Goal: Task Accomplishment & Management: Manage account settings

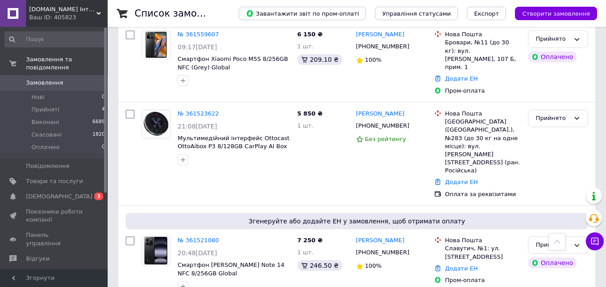
scroll to position [314, 0]
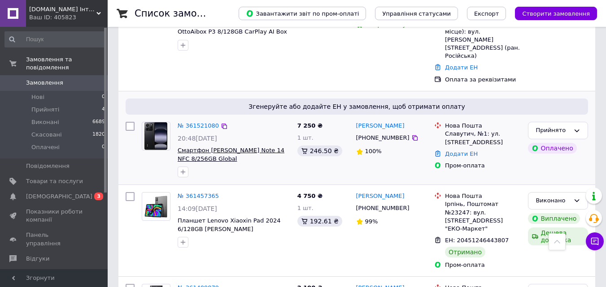
click at [196, 147] on span "Смартфон [PERSON_NAME] Note 14 NFC 8/256GB Global" at bounding box center [231, 154] width 107 height 15
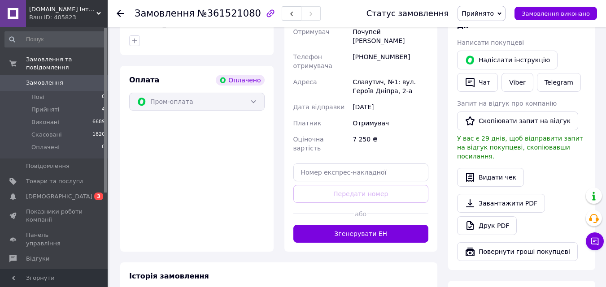
scroll to position [314, 0]
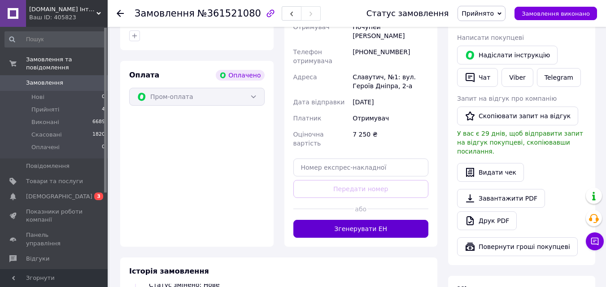
click at [342, 220] on button "Згенерувати ЕН" at bounding box center [360, 229] width 135 height 18
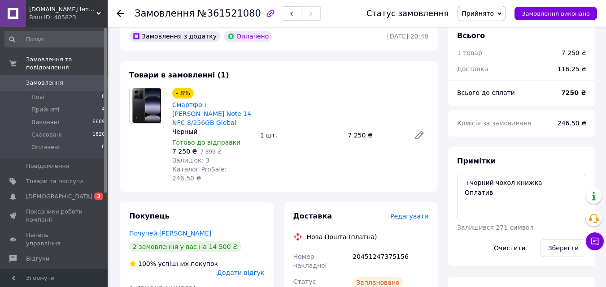
scroll to position [0, 0]
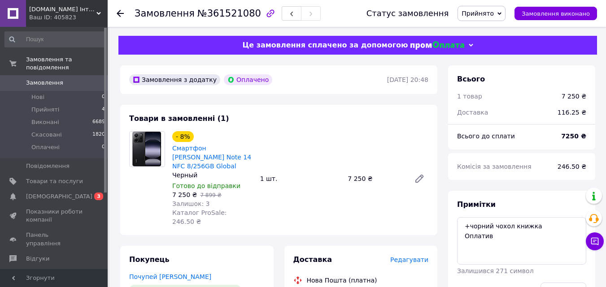
click at [120, 12] on icon at bounding box center [120, 13] width 7 height 7
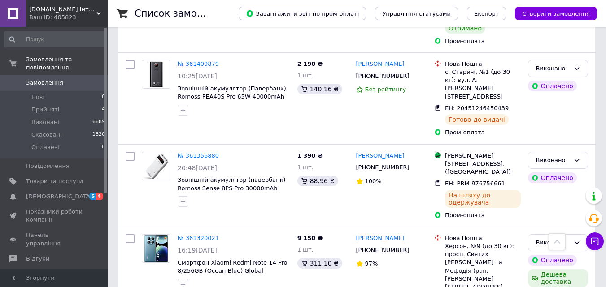
scroll to position [404, 0]
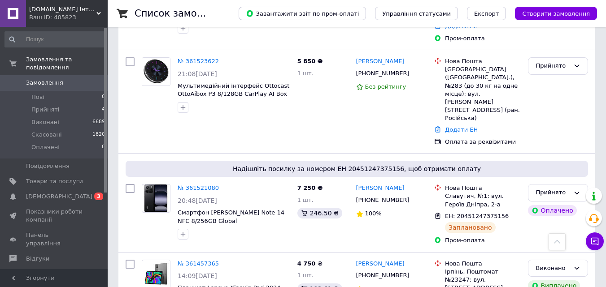
scroll to position [269, 0]
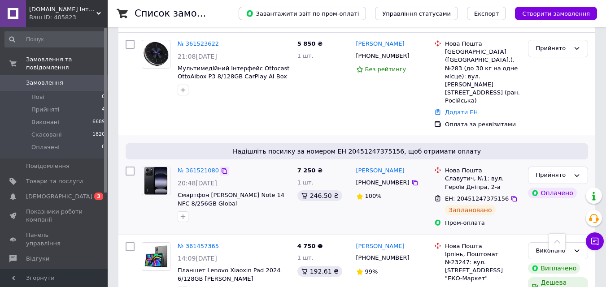
click at [221, 168] on icon at bounding box center [224, 171] width 7 height 7
drag, startPoint x: 176, startPoint y: 152, endPoint x: 222, endPoint y: 167, distance: 48.5
click at [222, 167] on div "№ 361521080 20:48, 11.09.2025 Смартфон Xiaomi Redmi Note 14 NFC 8/256GB Global" at bounding box center [234, 194] width 120 height 63
copy span "Смартфон [PERSON_NAME] Note 14 NFC 8/256GB Global"
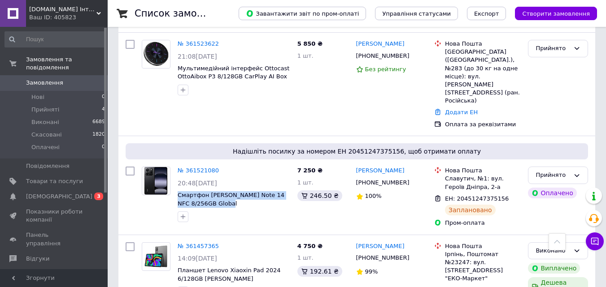
copy span "Смартфон [PERSON_NAME] Note 14 NFC 8/256GB Global"
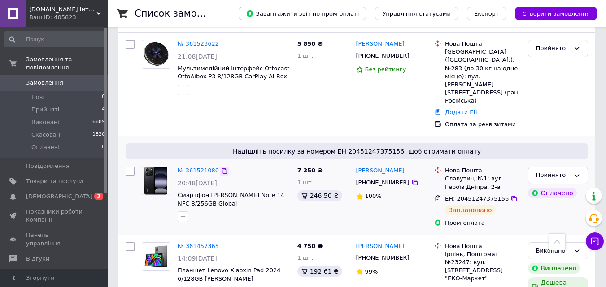
click at [221, 168] on icon at bounding box center [224, 171] width 7 height 7
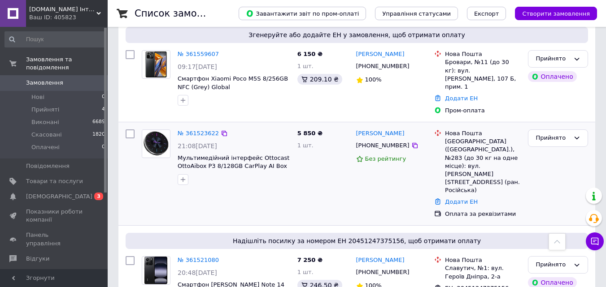
drag, startPoint x: 220, startPoint y: 118, endPoint x: 225, endPoint y: 125, distance: 8.7
click at [221, 130] on icon at bounding box center [224, 133] width 7 height 7
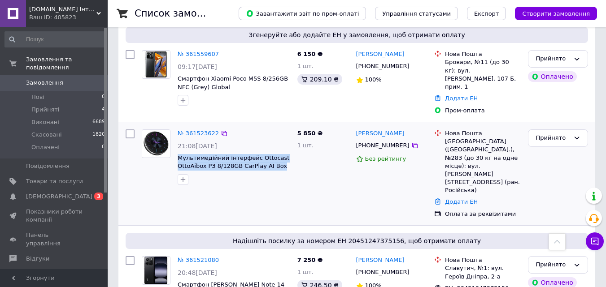
drag, startPoint x: 175, startPoint y: 139, endPoint x: 276, endPoint y: 153, distance: 102.4
click at [276, 153] on div "№ 361523622 21:08, 11.09.2025 Мультимедійний інтерфейс Ottocast OttoAibox P3 8/…" at bounding box center [234, 157] width 120 height 63
copy span "Мультимедійний інтерфейс Ottocast OttoAibox P3 8/128GB CarPlay AI Box"
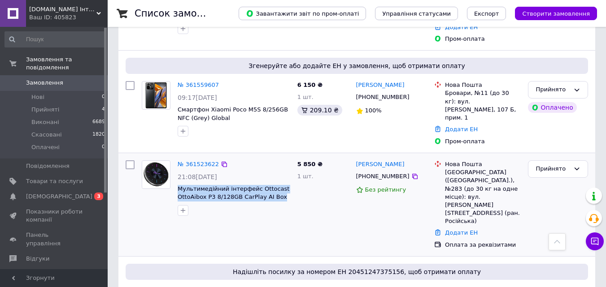
scroll to position [135, 0]
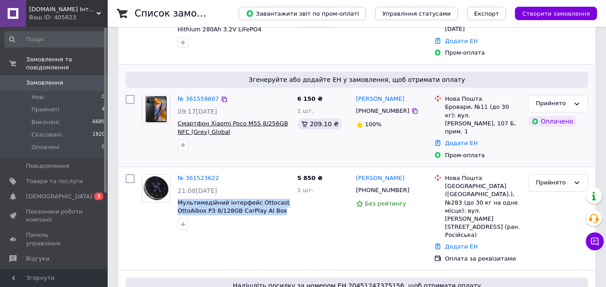
click at [239, 120] on span "Смартфон Xiaomi Poco M5S 8/256GB NFC (Grey) Global" at bounding box center [233, 127] width 110 height 15
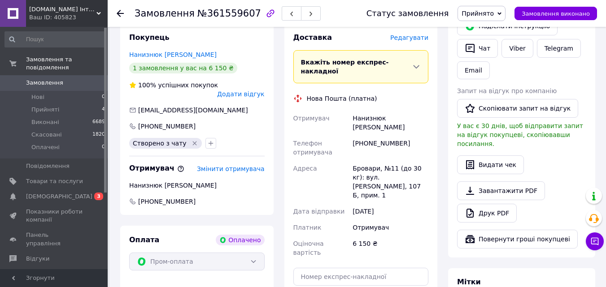
scroll to position [269, 0]
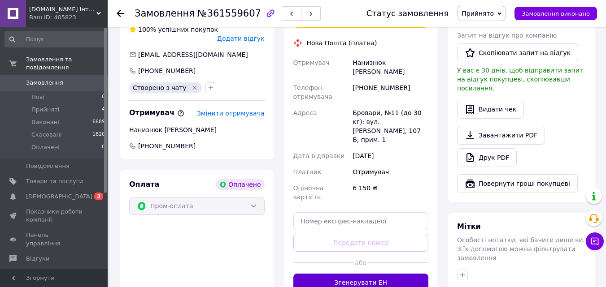
click at [340, 274] on button "Згенерувати ЕН" at bounding box center [360, 283] width 135 height 18
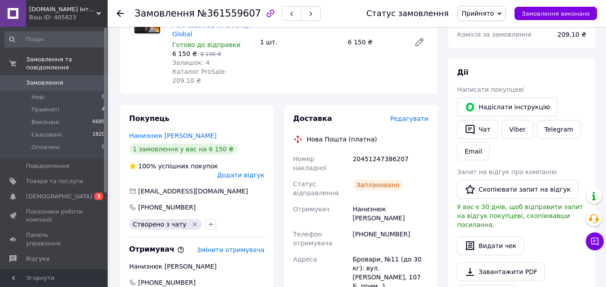
scroll to position [90, 0]
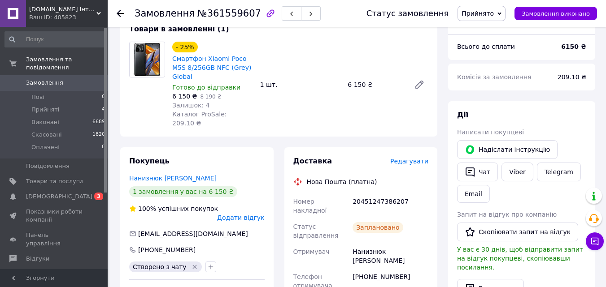
click at [122, 11] on icon at bounding box center [120, 13] width 7 height 7
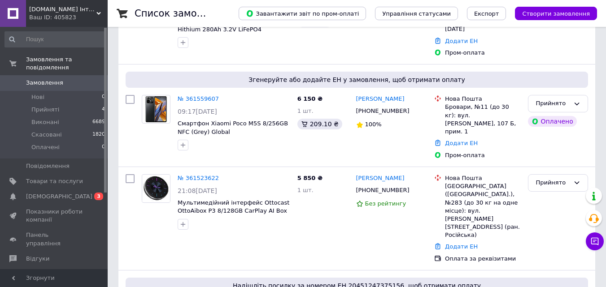
scroll to position [135, 0]
click at [221, 96] on icon at bounding box center [224, 99] width 7 height 7
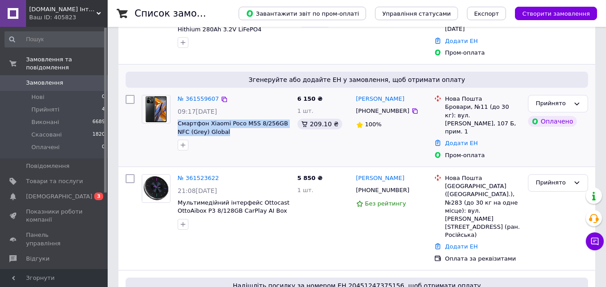
drag, startPoint x: 177, startPoint y: 114, endPoint x: 213, endPoint y: 125, distance: 37.5
click at [213, 125] on div "№ 361559607 09:17, 12.09.2025 Смартфон Xiaomi Poco M5S 8/256GB NFC (Grey) Global" at bounding box center [234, 122] width 120 height 63
click at [213, 125] on span "Смартфон Xiaomi Poco M5S 8/256GB NFC (Grey) Global" at bounding box center [234, 128] width 113 height 17
drag, startPoint x: 175, startPoint y: 112, endPoint x: 210, endPoint y: 123, distance: 36.9
click at [210, 123] on div "№ 361559607 09:17, 12.09.2025 Смартфон Xiaomi Poco M5S 8/256GB NFC (Grey) Global" at bounding box center [234, 122] width 120 height 63
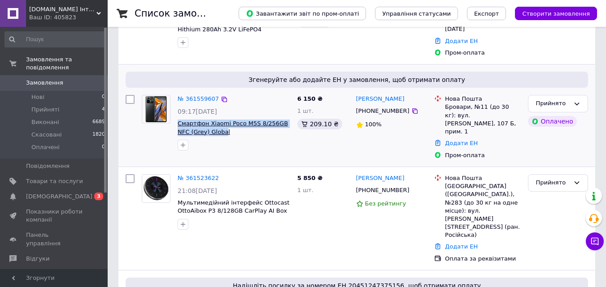
copy span "Смартфон Xiaomi Poco M5S 8/256GB NFC (Grey) Globa"
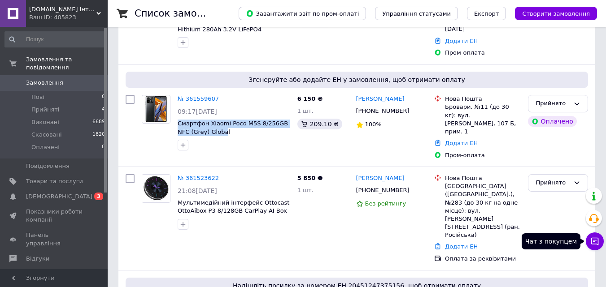
click at [590, 237] on button "Чат з покупцем" at bounding box center [595, 242] width 18 height 18
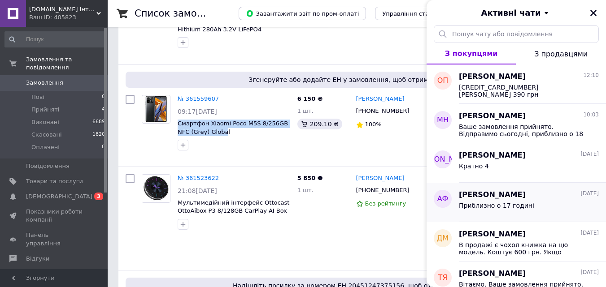
click at [527, 204] on div "Приблизно о 17 годині" at bounding box center [529, 207] width 140 height 14
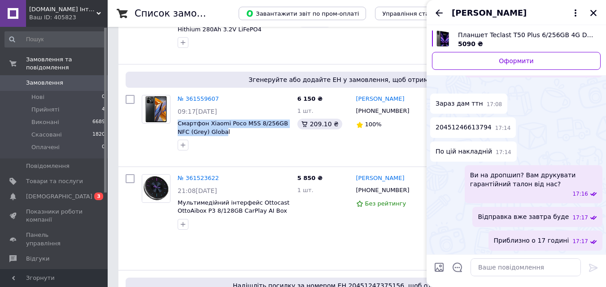
scroll to position [888, 0]
click at [466, 32] on span "Планшет Teclast T50 Plus 6/256GB 4G Dual Sim (Gray) Global" at bounding box center [525, 34] width 135 height 9
click at [592, 14] on icon "Закрити" at bounding box center [593, 13] width 6 height 6
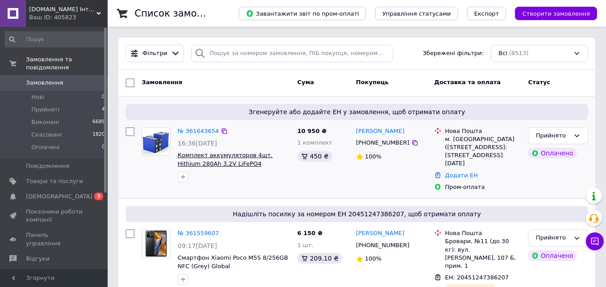
click at [197, 158] on span "Комплект аккумуляторов 4шт. Hithium 280Ah 3.2V LiFePO4" at bounding box center [225, 159] width 95 height 15
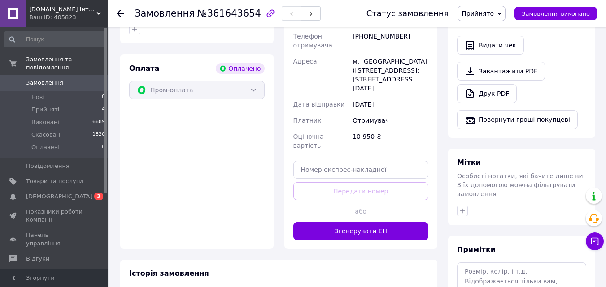
scroll to position [314, 0]
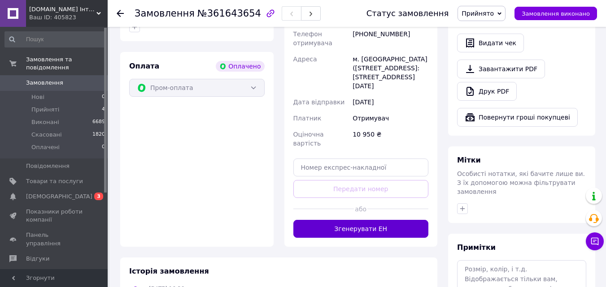
click at [321, 220] on button "Згенерувати ЕН" at bounding box center [360, 229] width 135 height 18
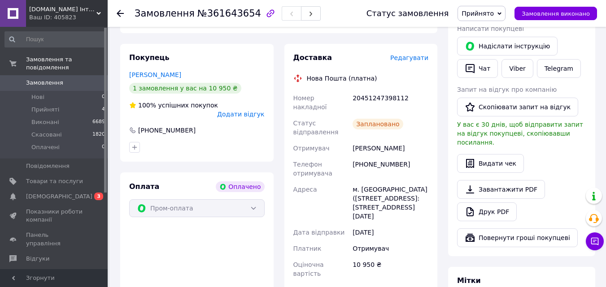
scroll to position [179, 0]
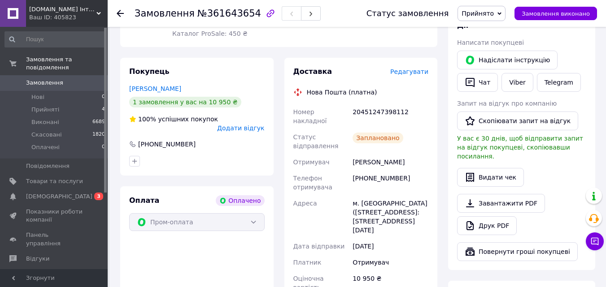
click at [121, 10] on use at bounding box center [120, 13] width 7 height 7
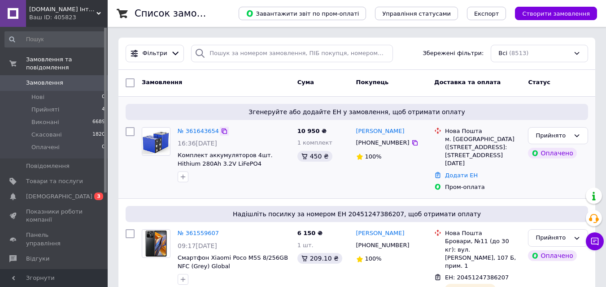
click at [222, 130] on icon at bounding box center [224, 131] width 5 height 5
drag, startPoint x: 177, startPoint y: 153, endPoint x: 237, endPoint y: 164, distance: 61.0
click at [237, 164] on div "№ 361643654 16:36, 12.09.2025 Комплект аккумуляторов 4шт. Hithium 280Ah 3.2V Li…" at bounding box center [234, 155] width 120 height 63
copy span "Комплект аккумуляторов 4шт. Hithium 280Ah 3.2V LiFePO4"
click at [215, 158] on span "Комплект аккумуляторов 4шт. Hithium 280Ah 3.2V LiFePO4" at bounding box center [225, 159] width 95 height 15
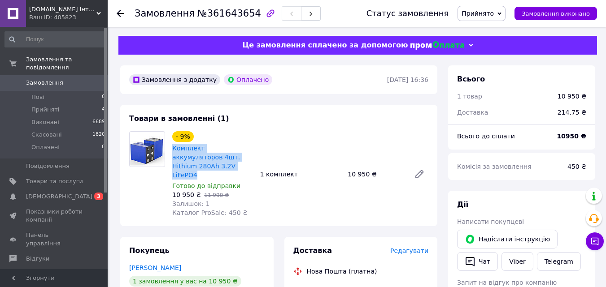
drag, startPoint x: 170, startPoint y: 146, endPoint x: 197, endPoint y: 167, distance: 34.3
click at [197, 167] on div "- 9% Комплект аккумуляторов 4шт. Hithium 280Ah 3.2V LiFePO4 Готово до відправки…" at bounding box center [213, 175] width 88 height 90
copy link "Комплект аккумуляторов 4шт. Hithium 280Ah 3.2V LiFePO4"
click at [117, 12] on icon at bounding box center [120, 13] width 7 height 7
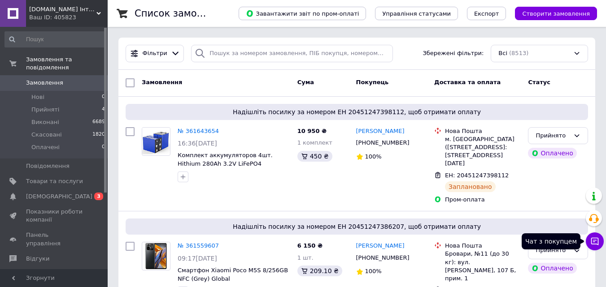
click at [591, 241] on icon at bounding box center [594, 241] width 9 height 9
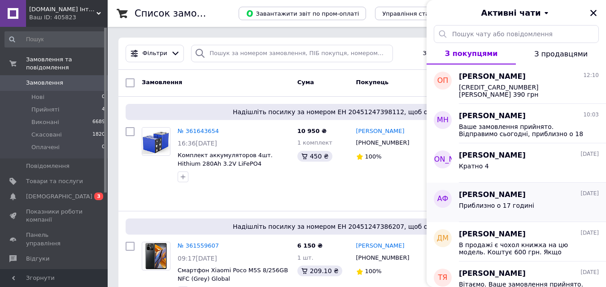
click at [485, 197] on span "[PERSON_NAME]" at bounding box center [492, 195] width 67 height 10
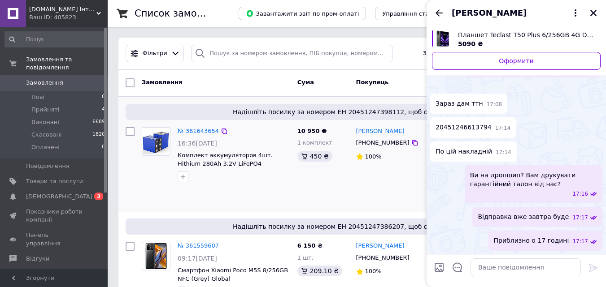
scroll to position [888, 0]
click at [456, 128] on span "20451246613794" at bounding box center [463, 127] width 56 height 9
copy span "20451246613794"
